Goal: Transaction & Acquisition: Purchase product/service

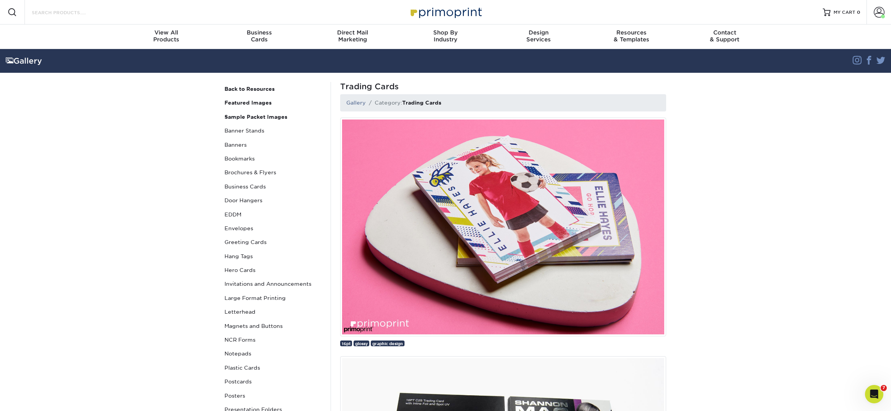
click at [78, 15] on input "Search Products" at bounding box center [68, 12] width 75 height 9
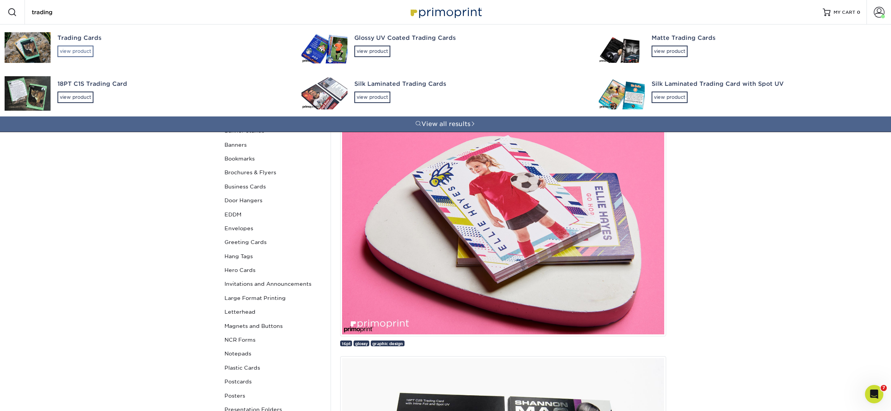
type input "trading"
click at [89, 50] on div "view product" at bounding box center [75, 51] width 36 height 11
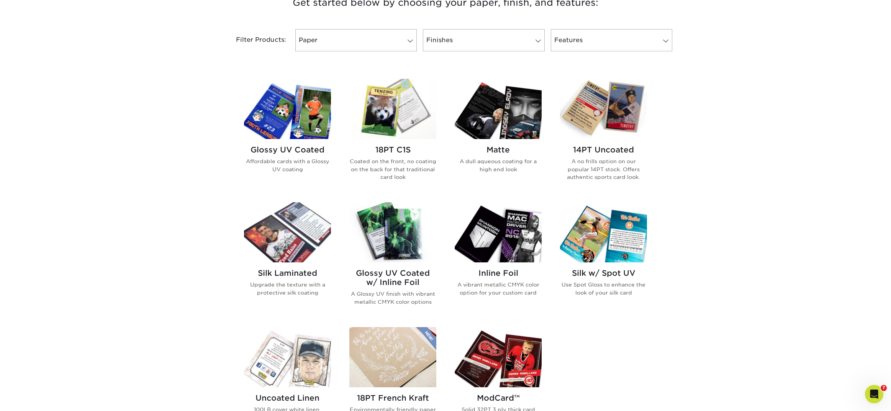
scroll to position [309, 0]
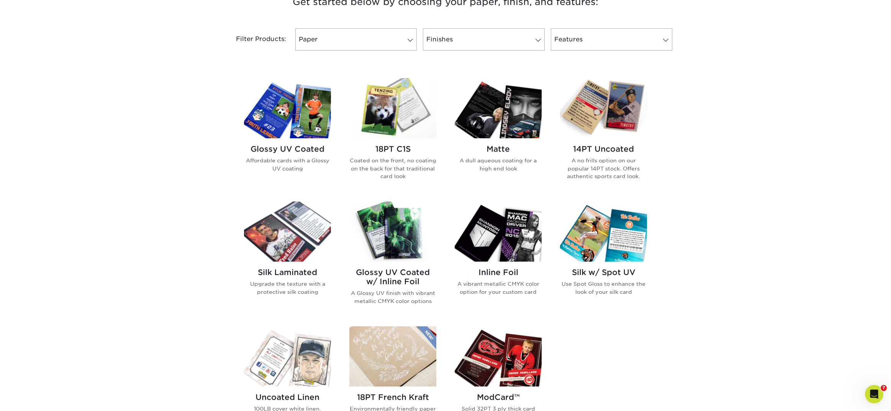
click at [608, 148] on h2 "14PT Uncoated" at bounding box center [603, 148] width 87 height 9
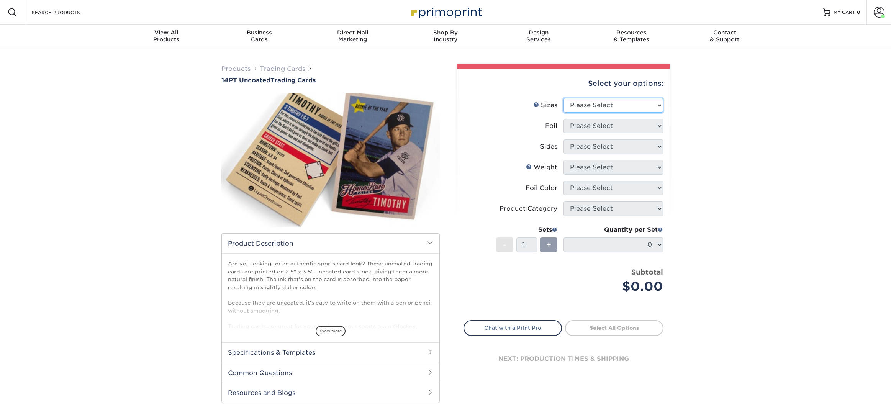
click at [593, 103] on select "Please Select 2.5" x 3.5"" at bounding box center [613, 105] width 100 height 15
select select "2.50x3.50"
click at [563, 98] on select "Please Select 2.5" x 3.5"" at bounding box center [613, 105] width 100 height 15
click at [589, 128] on select "Please Select Yes No" at bounding box center [613, 126] width 100 height 15
click at [563, 119] on select "Please Select Yes No" at bounding box center [613, 126] width 100 height 15
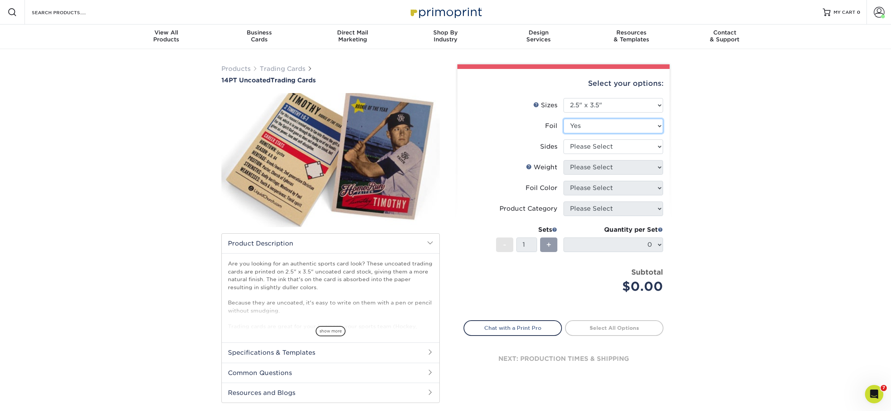
click at [584, 125] on select "Please Select Yes No" at bounding box center [613, 126] width 100 height 15
select select "0"
click at [563, 119] on select "Please Select Yes No" at bounding box center [613, 126] width 100 height 15
click at [576, 147] on select "Please Select Print Both Sides Print Front Only" at bounding box center [613, 146] width 100 height 15
select select "13abbda7-1d64-4f25-8bb2-c179b224825d"
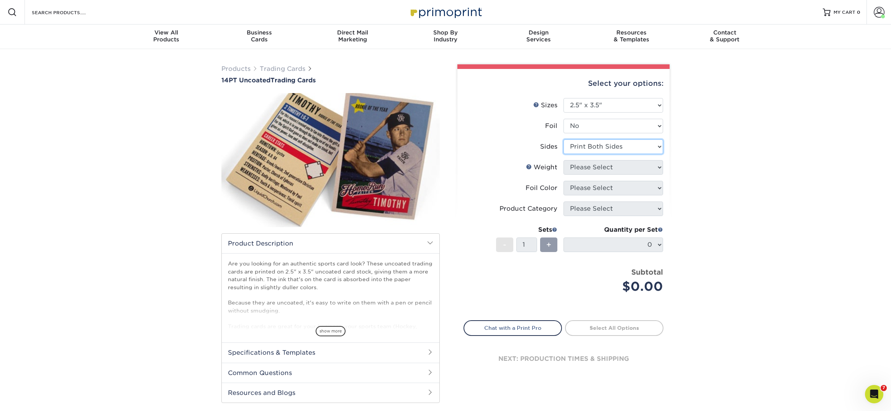
click at [563, 139] on select "Please Select Print Both Sides Print Front Only" at bounding box center [613, 146] width 100 height 15
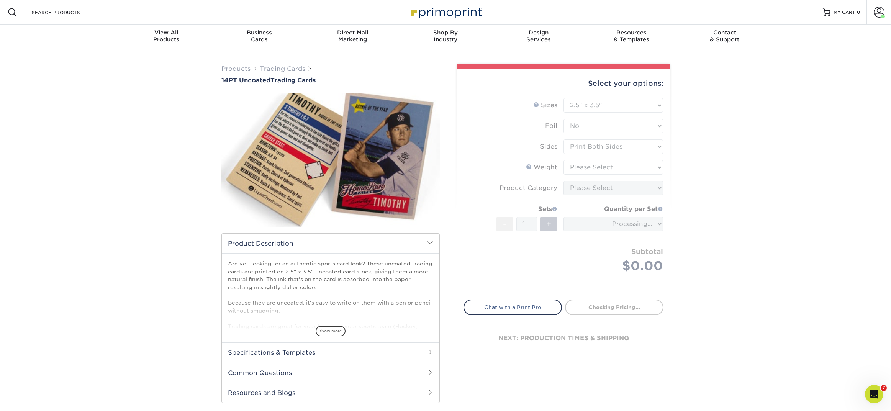
click at [574, 168] on form "Sizes Help Sizes Please Select 2.5" x 3.5" Foil Please Select Yes No -" at bounding box center [563, 194] width 200 height 193
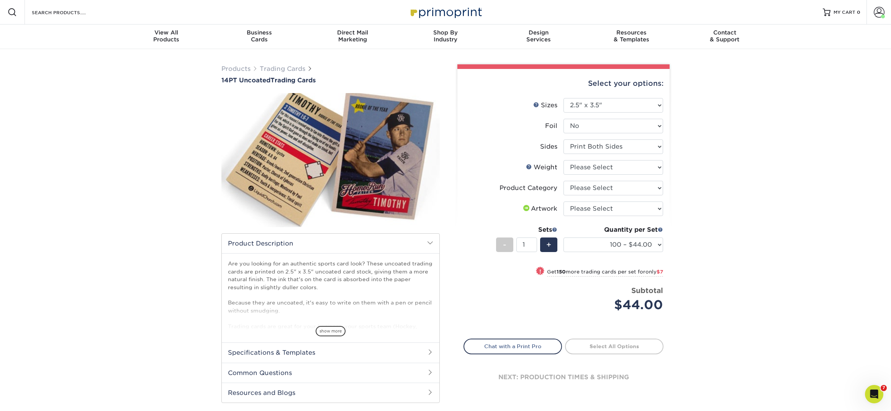
click at [285, 64] on span "Products Trading Cards" at bounding box center [266, 68] width 91 height 9
click at [273, 68] on link "Trading Cards" at bounding box center [283, 68] width 46 height 7
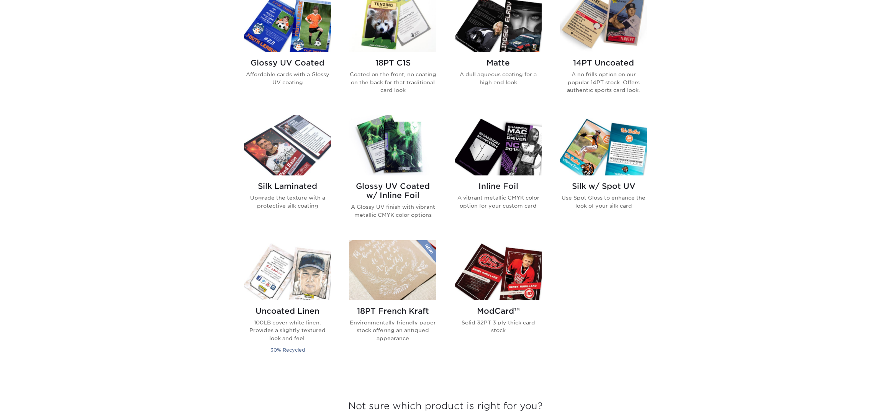
scroll to position [400, 0]
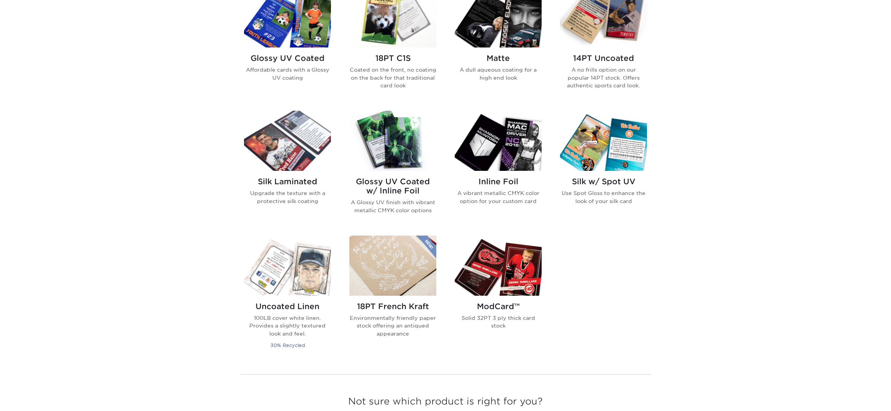
click at [500, 177] on h2 "Inline Foil" at bounding box center [498, 181] width 87 height 9
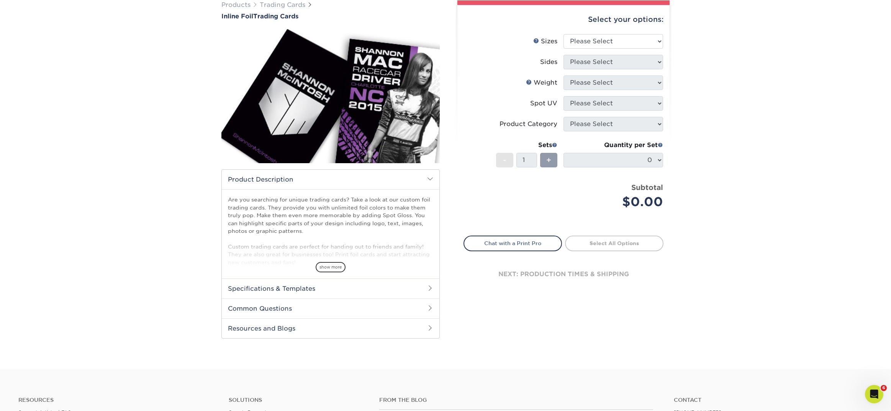
click at [280, 289] on h2 "Specifications & Templates" at bounding box center [331, 288] width 218 height 20
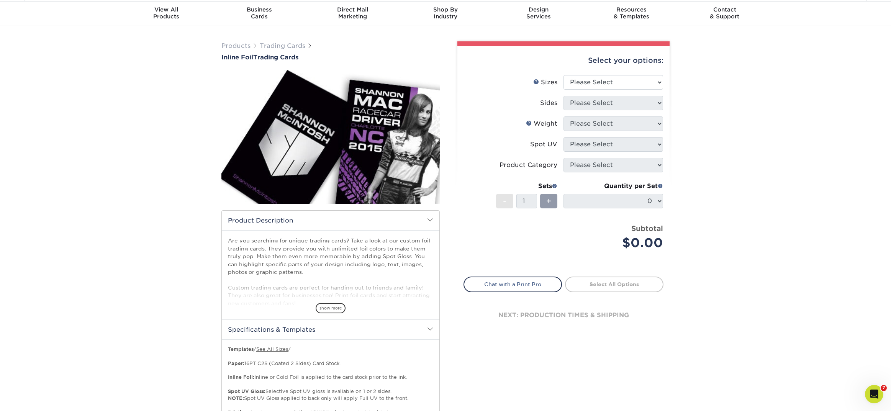
scroll to position [21, 0]
